Goal: Transaction & Acquisition: Purchase product/service

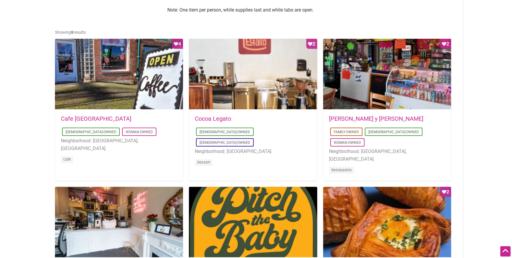
scroll to position [296, 0]
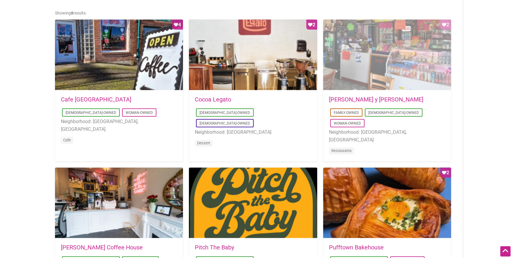
click at [364, 73] on div "Favorite Count 2" at bounding box center [387, 55] width 128 height 71
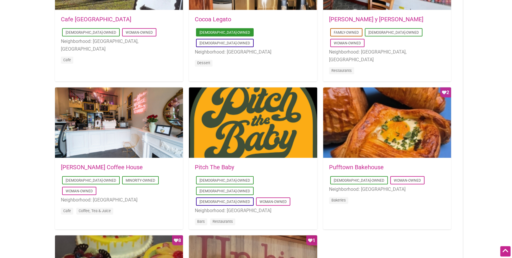
scroll to position [322, 0]
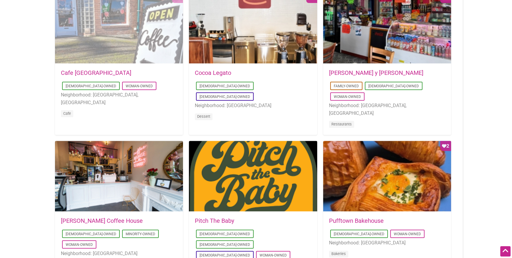
click at [127, 40] on div "Favorite Count 4" at bounding box center [119, 28] width 128 height 71
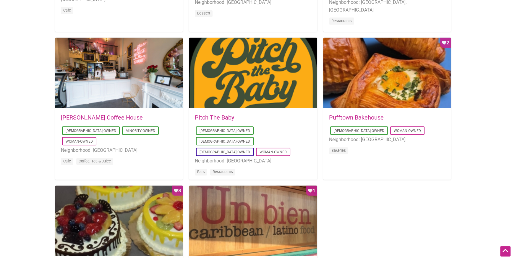
scroll to position [430, 0]
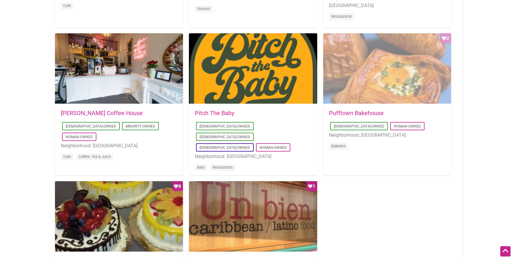
click at [377, 83] on div "Favorite Count 2" at bounding box center [387, 68] width 128 height 71
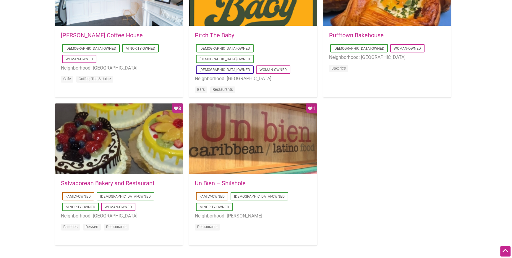
scroll to position [510, 0]
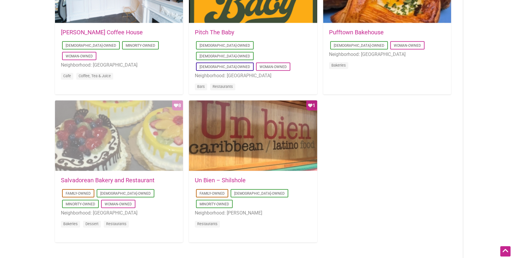
click at [90, 126] on div "Favorite Count 8" at bounding box center [119, 135] width 128 height 71
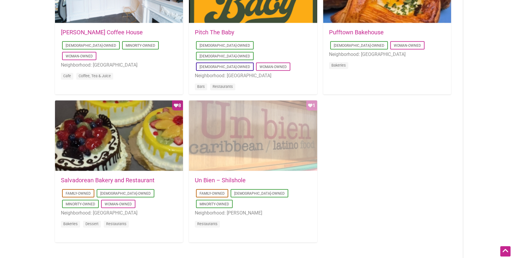
click at [263, 129] on div "Favorite Count 1" at bounding box center [253, 135] width 128 height 71
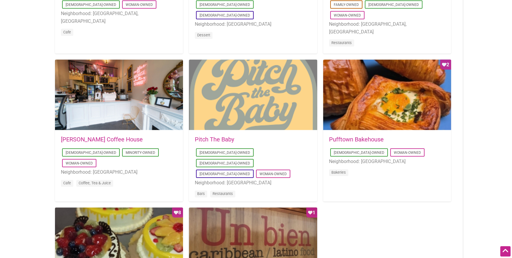
scroll to position [403, 0]
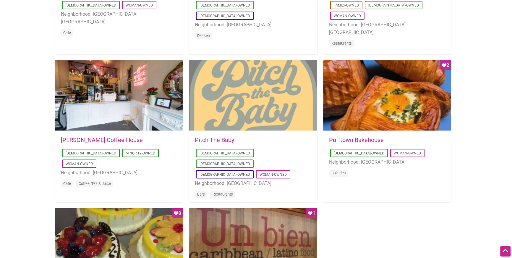
click at [260, 98] on div at bounding box center [253, 95] width 128 height 71
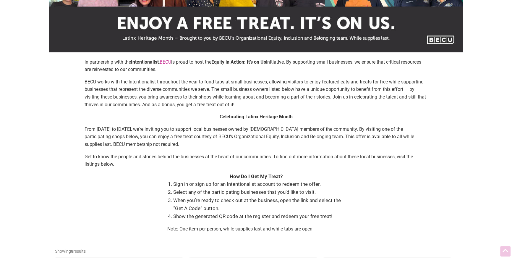
scroll to position [0, 0]
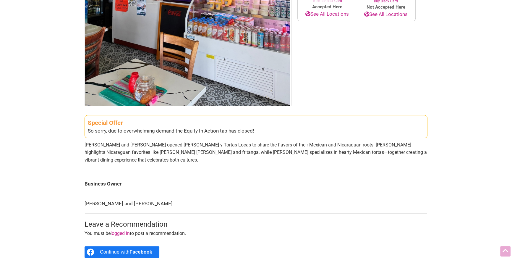
scroll to position [161, 0]
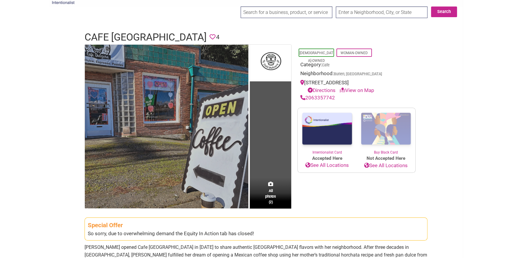
scroll to position [27, 0]
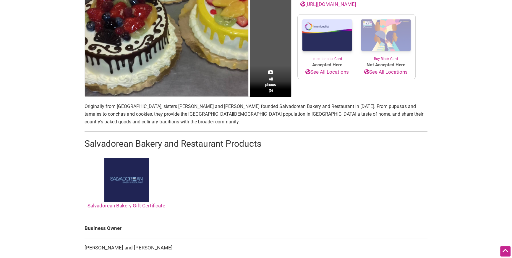
scroll to position [242, 0]
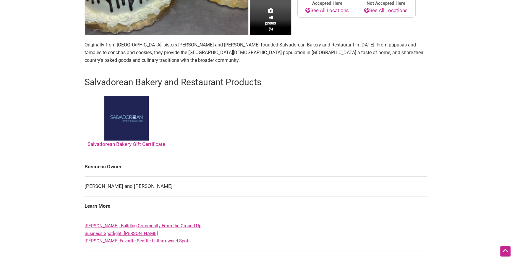
click at [124, 114] on img at bounding box center [126, 118] width 44 height 44
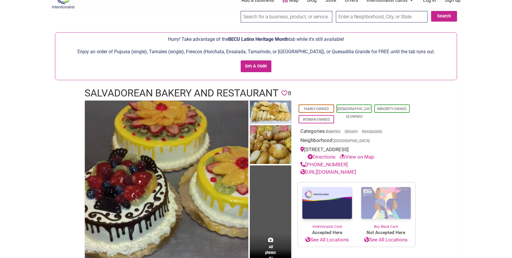
scroll to position [0, 0]
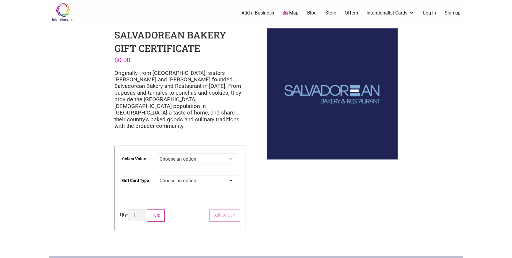
click at [217, 153] on select "Choose an option $25 $50 $100 $200 $500" at bounding box center [197, 159] width 80 height 12
click at [218, 175] on select "Choose an option Digital Physical" at bounding box center [197, 181] width 80 height 12
click at [216, 153] on select "Choose an option $25 $50 $100 $200 $500" at bounding box center [197, 159] width 80 height 12
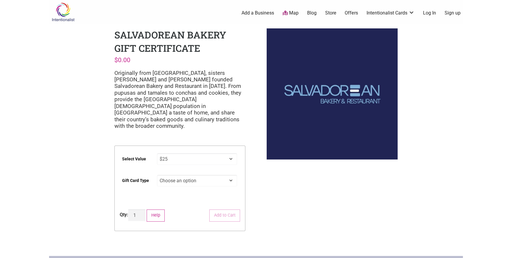
click at [157, 153] on select "Choose an option $25 $50 $100 $200 $500" at bounding box center [197, 159] width 80 height 12
select select "$25"
click at [213, 127] on div "Salvadorean Bakery Gift Certificate $ 0.00 Originally from El Salvador, sisters…" at bounding box center [180, 135] width 140 height 222
click at [215, 175] on select "Choose an option Digital" at bounding box center [197, 181] width 80 height 12
select select "Digital"
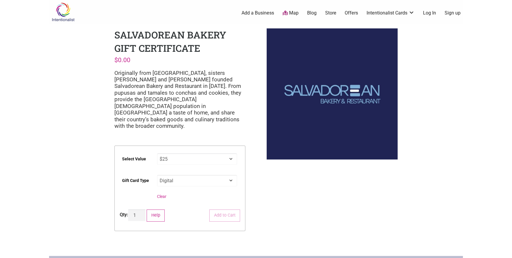
click at [157, 175] on select "Choose an option Digital" at bounding box center [197, 181] width 80 height 12
select select "$25"
